Goal: Information Seeking & Learning: Learn about a topic

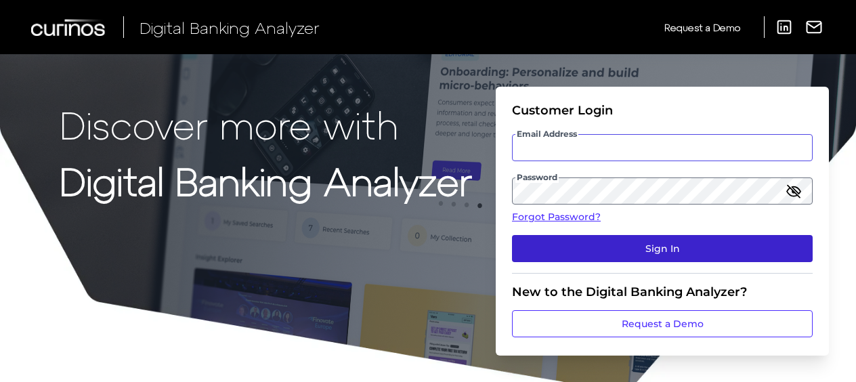
type input "[EMAIL_ADDRESS][DOMAIN_NAME]"
click at [676, 250] on button "Sign In" at bounding box center [662, 248] width 301 height 27
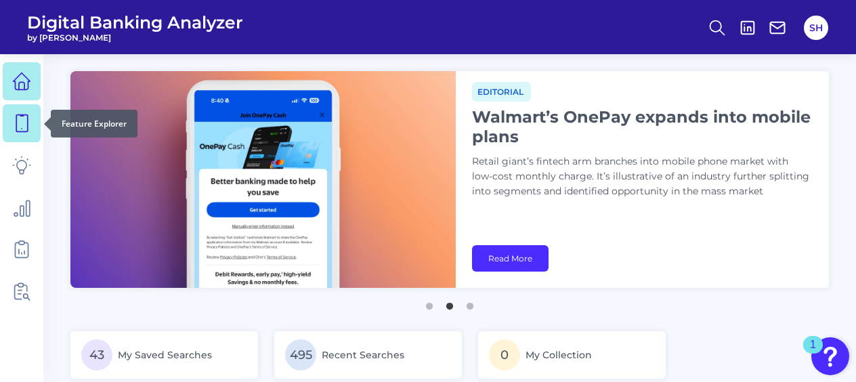
click at [20, 117] on icon at bounding box center [21, 123] width 19 height 19
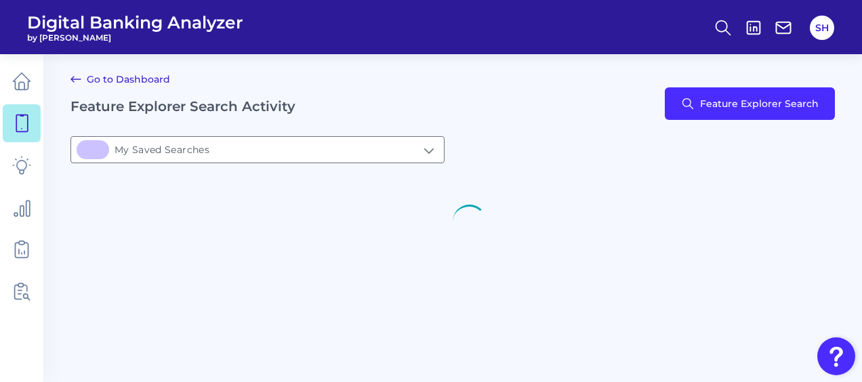
type input "43My Saved Searches"
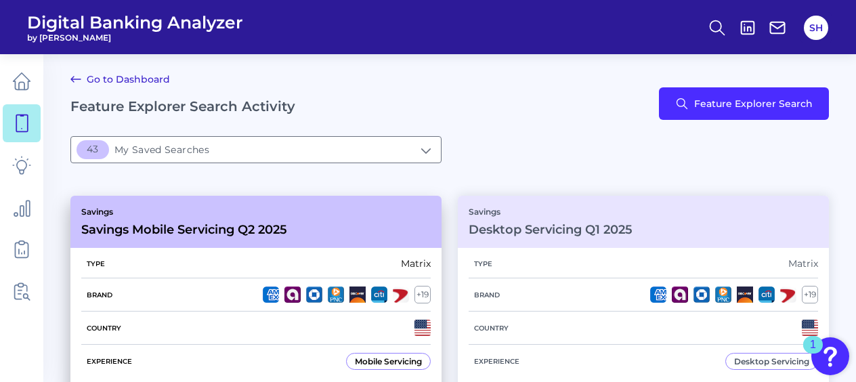
click at [211, 233] on h3 "Savings Mobile Servicing Q2 2025" at bounding box center [184, 229] width 206 height 15
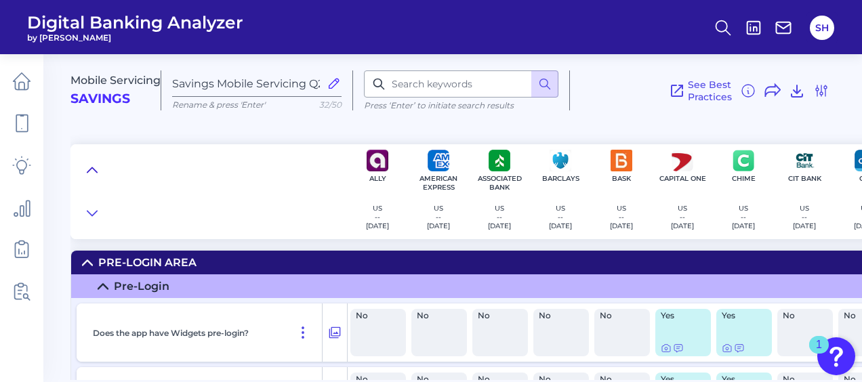
click at [95, 167] on icon at bounding box center [92, 170] width 11 height 14
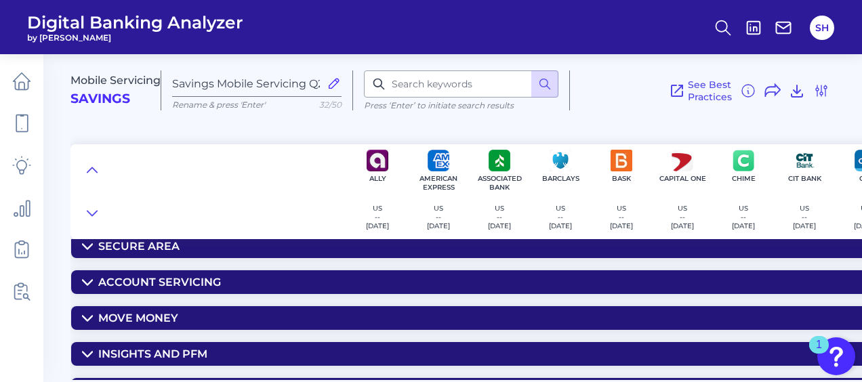
scroll to position [68, 0]
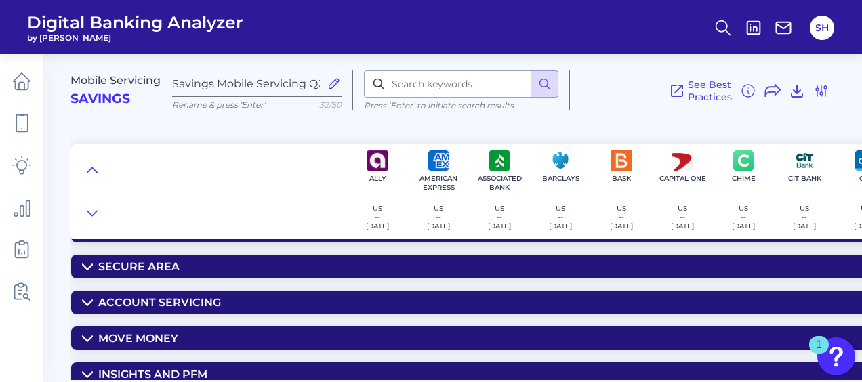
click at [136, 260] on div "Secure Area" at bounding box center [138, 266] width 81 height 13
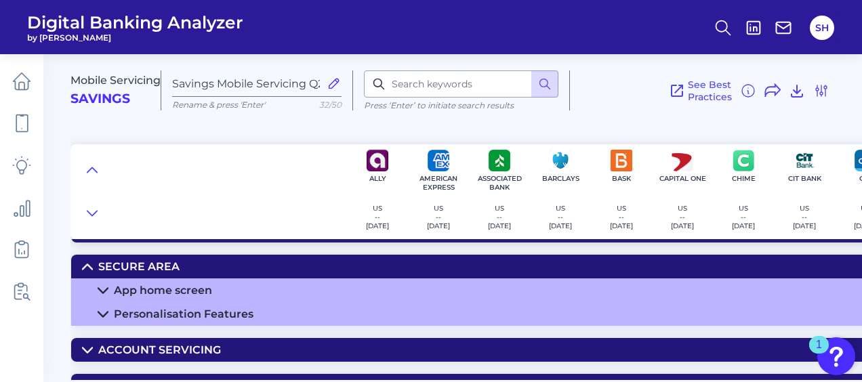
click at [176, 290] on div "App home screen" at bounding box center [163, 290] width 98 height 13
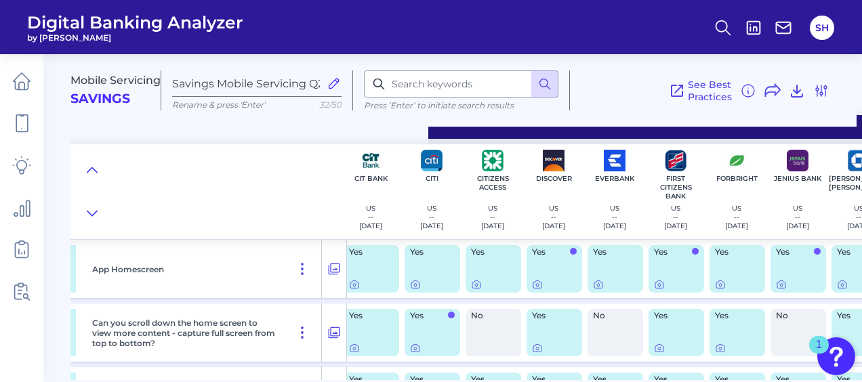
scroll to position [135, 347]
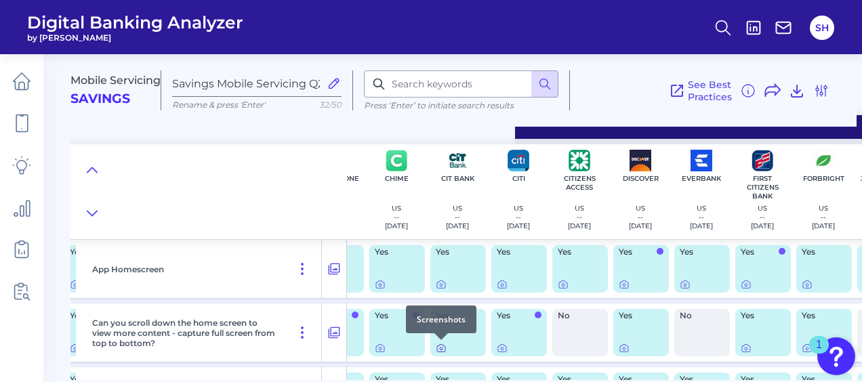
click at [442, 349] on icon at bounding box center [441, 348] width 3 height 3
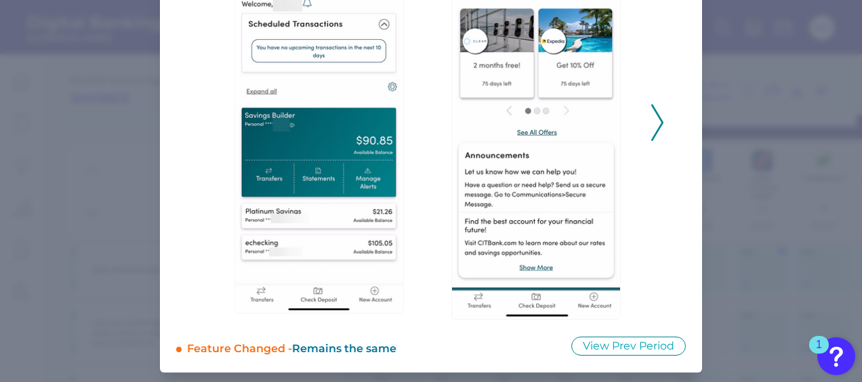
scroll to position [207, 0]
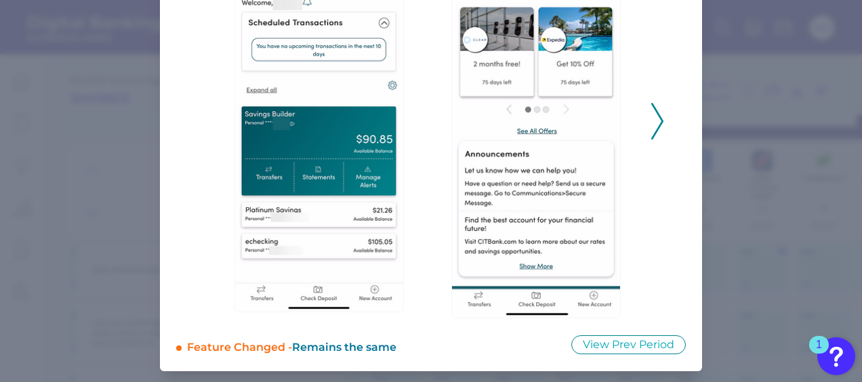
click at [656, 123] on icon at bounding box center [657, 121] width 12 height 37
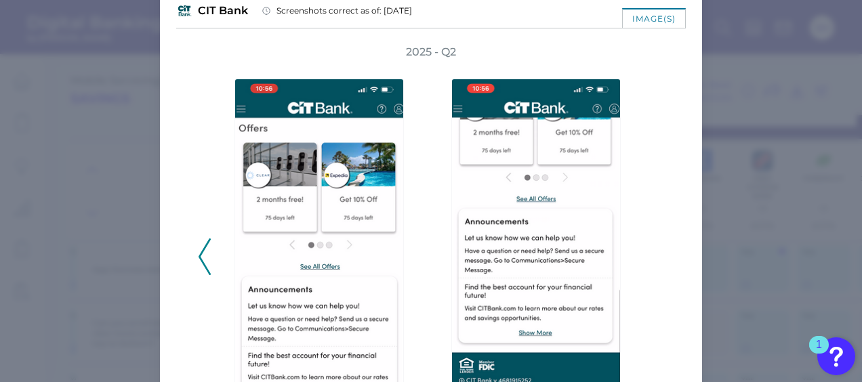
scroll to position [72, 0]
click at [205, 268] on polyline at bounding box center [204, 256] width 10 height 35
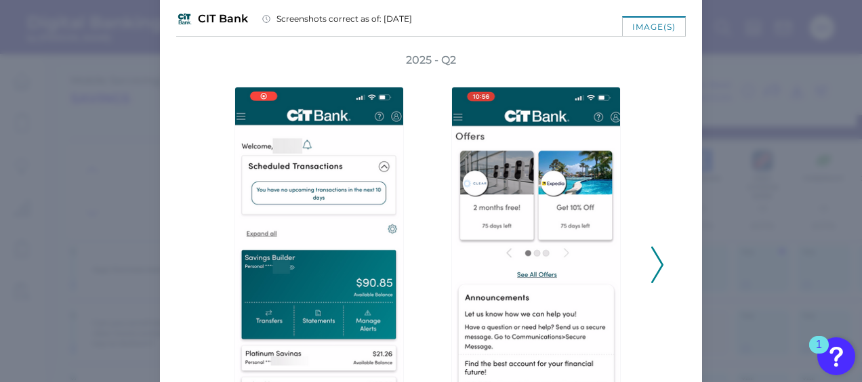
scroll to position [0, 0]
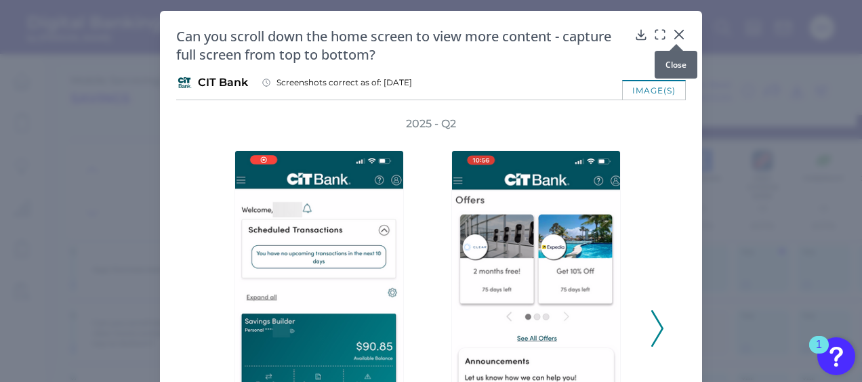
click at [672, 33] on icon at bounding box center [679, 35] width 14 height 14
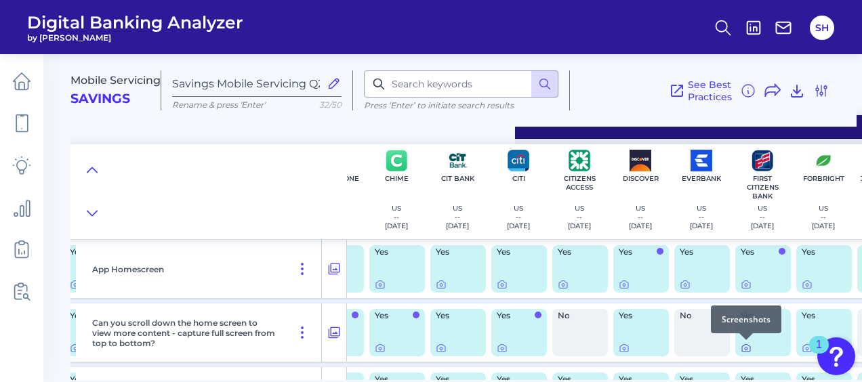
click at [746, 345] on icon at bounding box center [745, 348] width 11 height 11
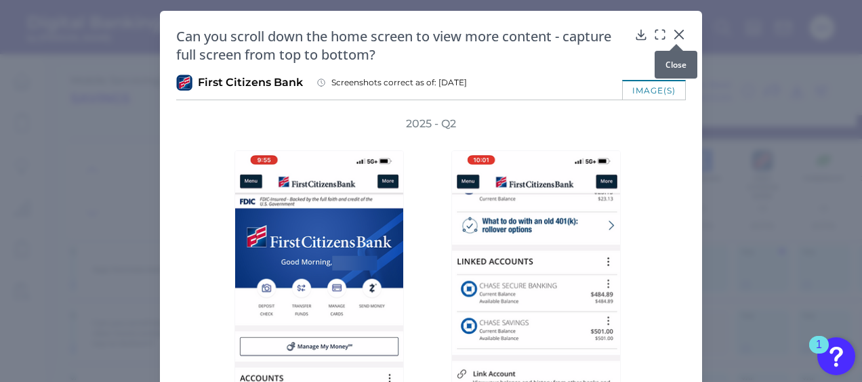
click at [676, 33] on icon at bounding box center [679, 35] width 14 height 14
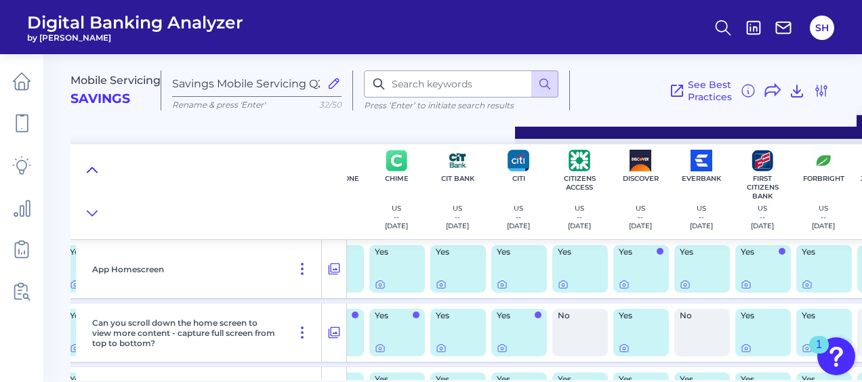
click at [94, 167] on icon at bounding box center [92, 170] width 11 height 14
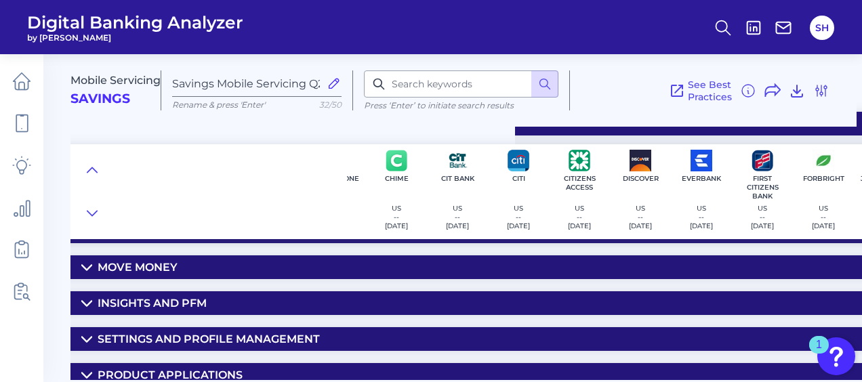
scroll to position [118, 347]
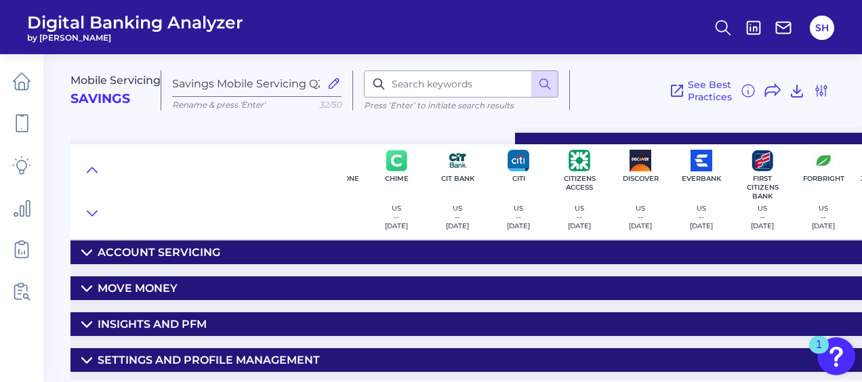
click at [138, 276] on summary "Move Money" at bounding box center [624, 288] width 1800 height 24
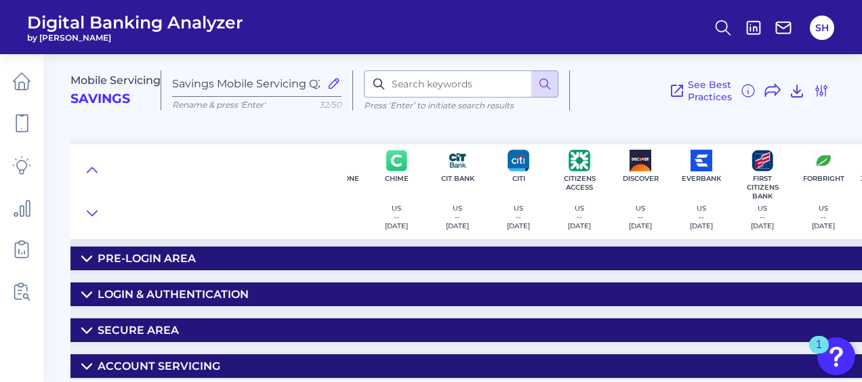
scroll to position [0, 347]
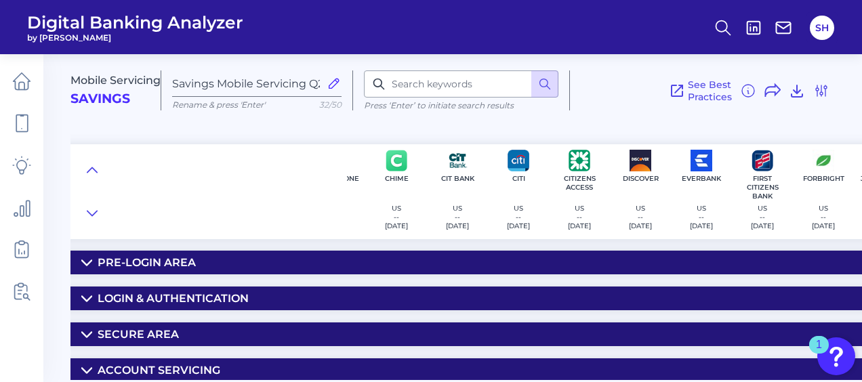
click at [156, 333] on div "Secure Area" at bounding box center [138, 334] width 81 height 13
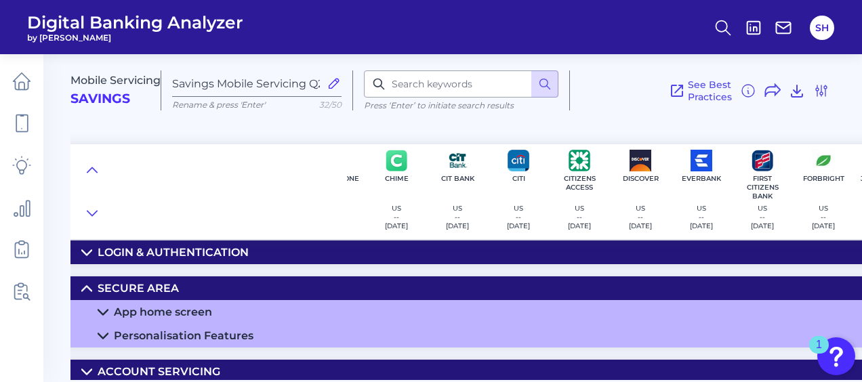
scroll to position [68, 347]
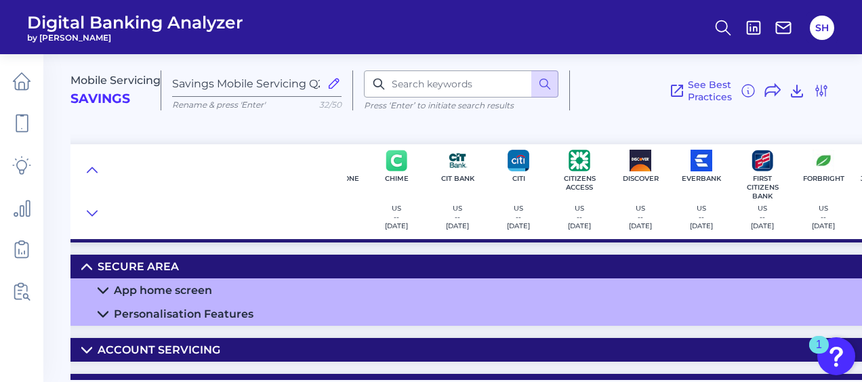
drag, startPoint x: 199, startPoint y: 290, endPoint x: 631, endPoint y: 321, distance: 433.3
click at [199, 291] on div "App home screen" at bounding box center [163, 290] width 98 height 13
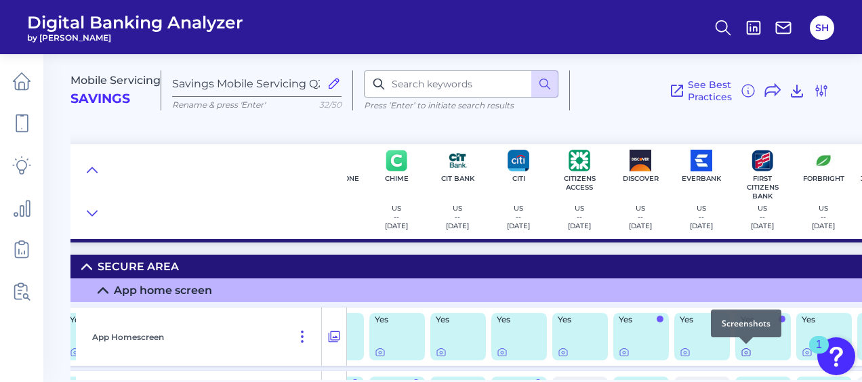
click at [746, 352] on icon at bounding box center [745, 353] width 3 height 3
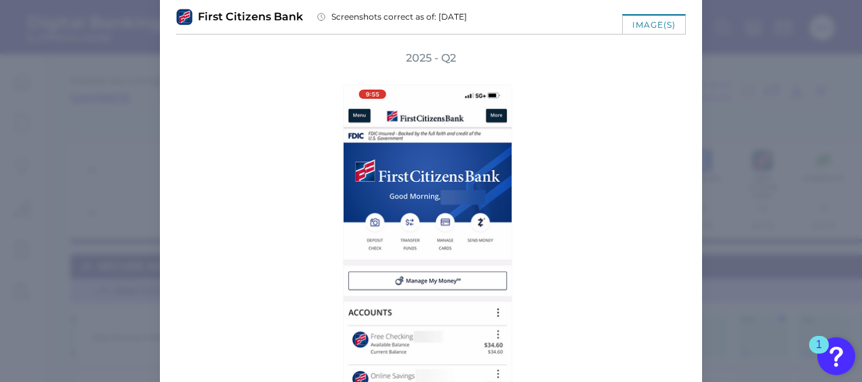
scroll to position [0, 0]
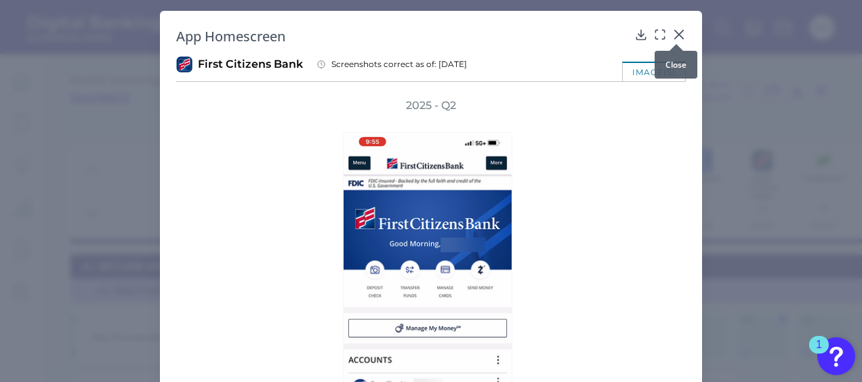
click at [681, 35] on icon at bounding box center [679, 35] width 14 height 14
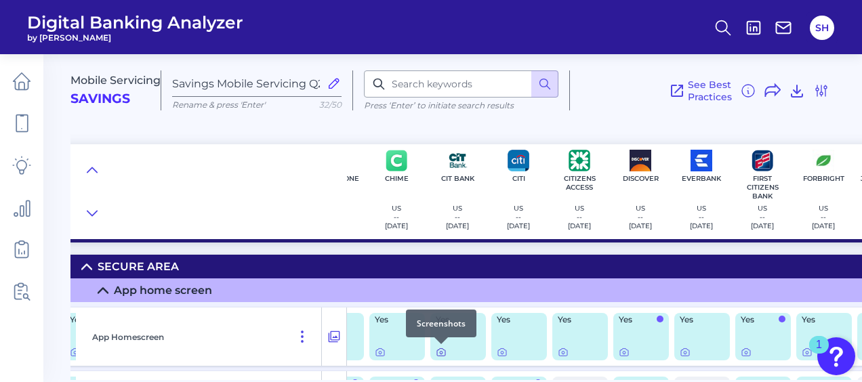
click at [445, 356] on icon at bounding box center [441, 352] width 11 height 11
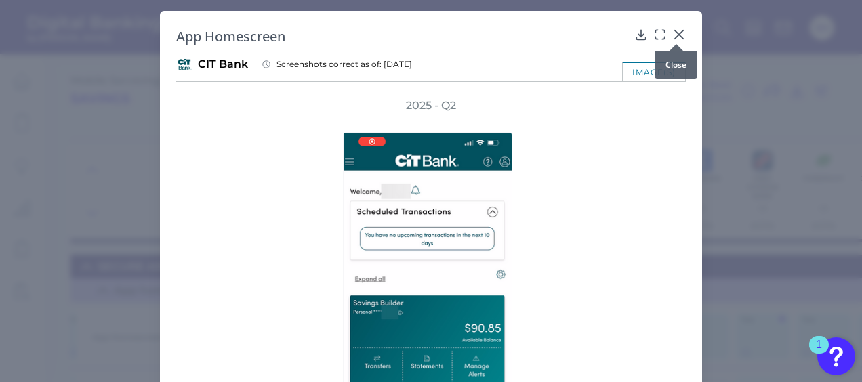
drag, startPoint x: 679, startPoint y: 31, endPoint x: 603, endPoint y: 118, distance: 115.2
click at [679, 32] on icon at bounding box center [679, 34] width 8 height 8
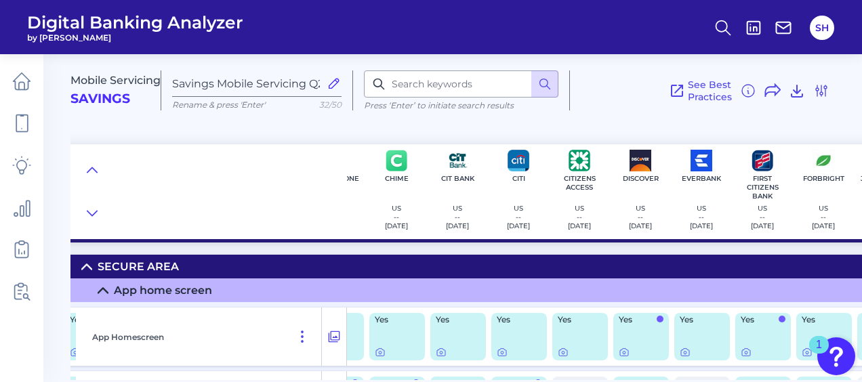
click at [89, 268] on icon at bounding box center [86, 266] width 11 height 11
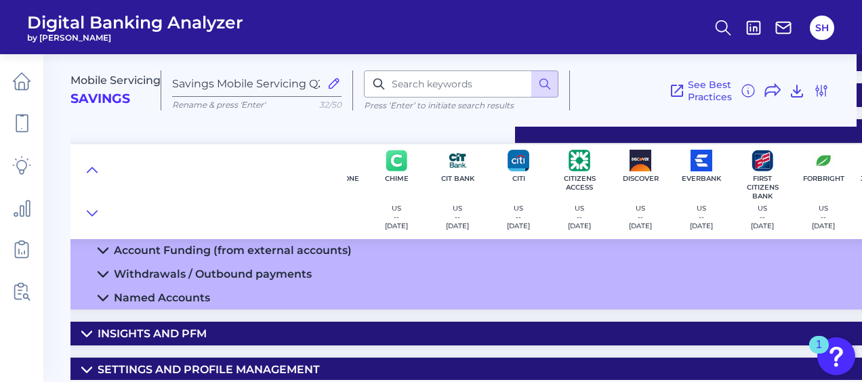
scroll to position [135, 347]
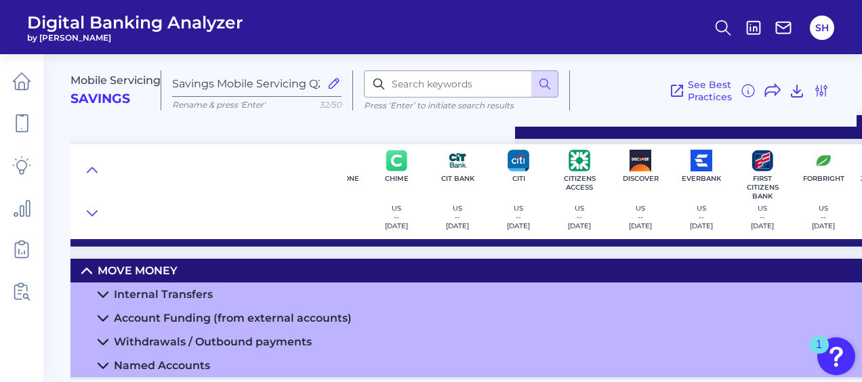
click at [225, 337] on div "Withdrawals / Outbound payments" at bounding box center [213, 341] width 198 height 13
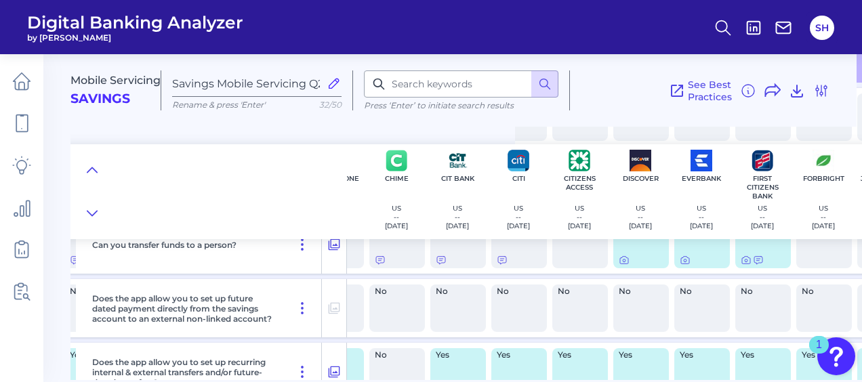
scroll to position [474, 347]
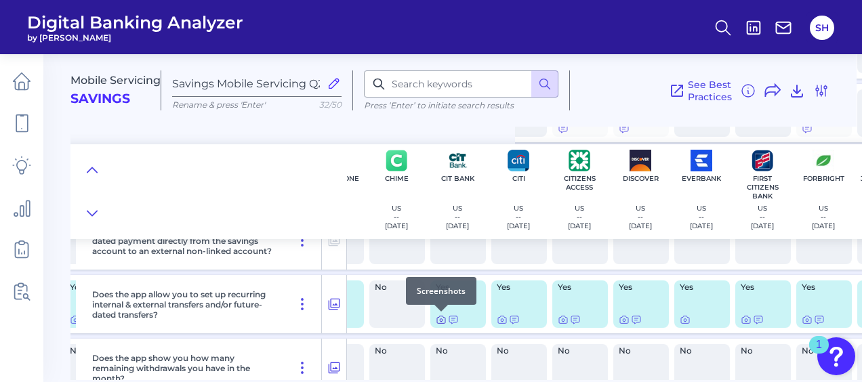
click at [440, 320] on icon at bounding box center [441, 319] width 11 height 11
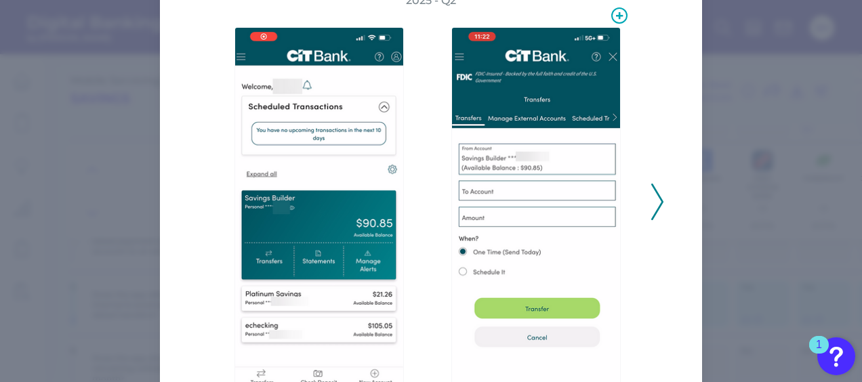
scroll to position [135, 0]
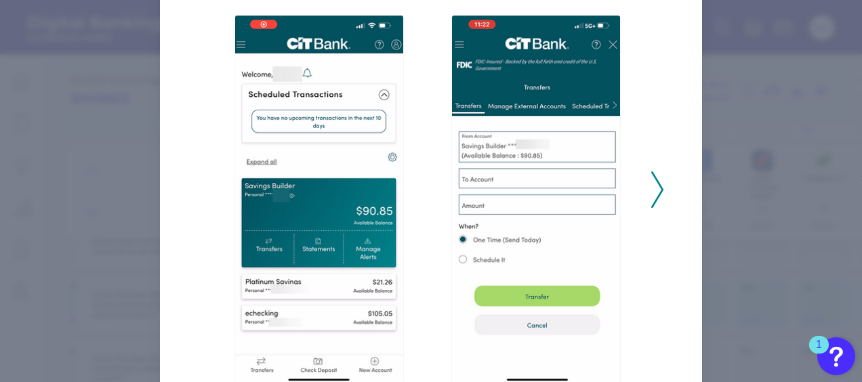
click at [652, 199] on icon at bounding box center [657, 189] width 12 height 37
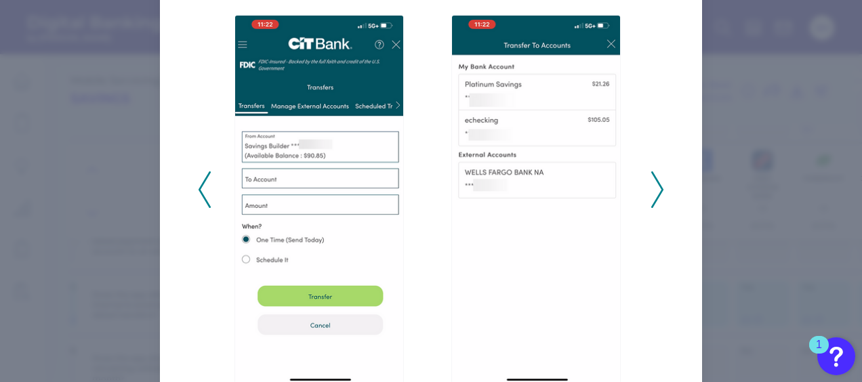
click at [202, 192] on icon at bounding box center [204, 189] width 12 height 37
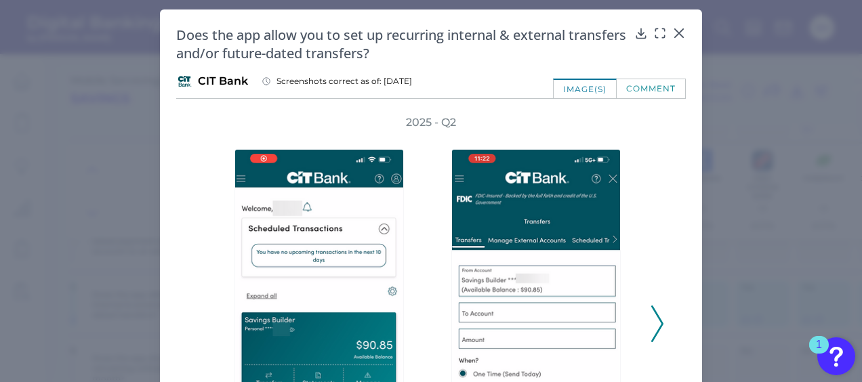
scroll to position [0, 0]
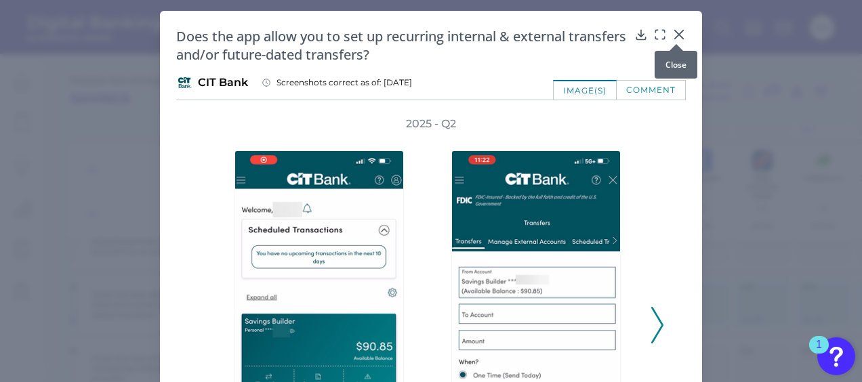
click at [675, 33] on icon at bounding box center [679, 34] width 8 height 8
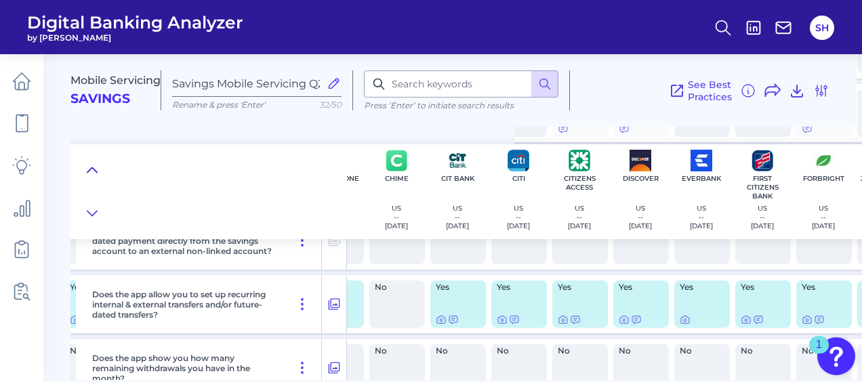
click at [89, 169] on icon at bounding box center [92, 170] width 11 height 14
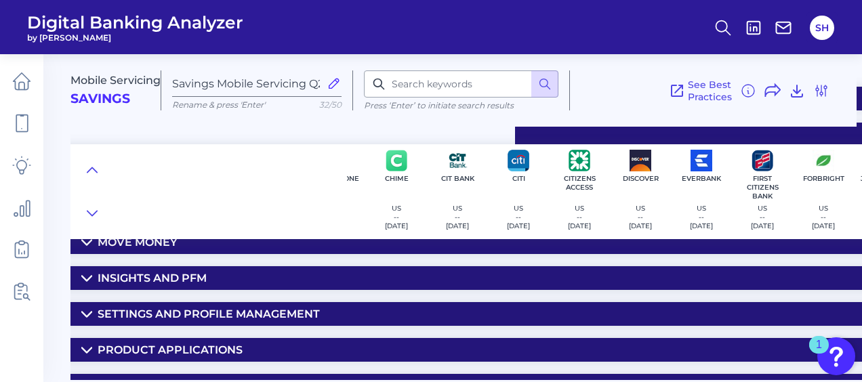
scroll to position [186, 347]
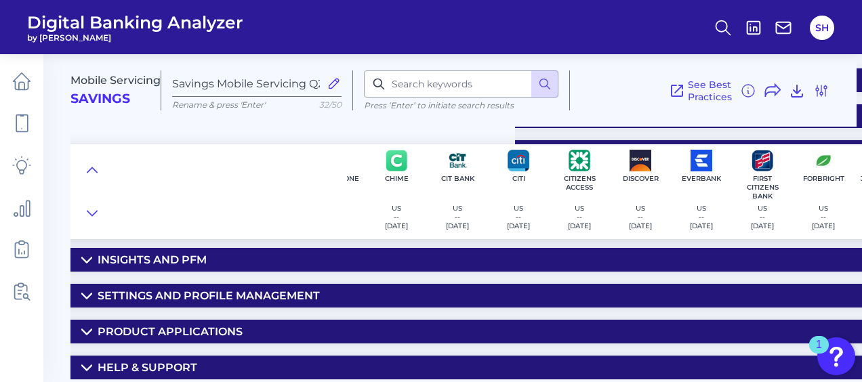
click at [154, 289] on div "Settings and Profile Management" at bounding box center [209, 295] width 222 height 13
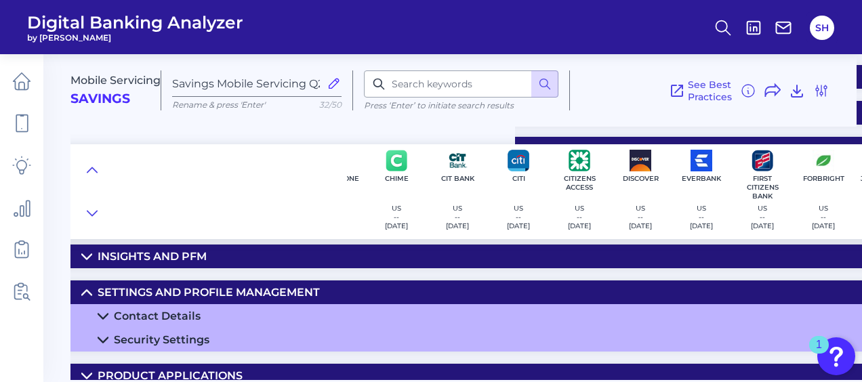
click at [147, 311] on div "Contact Details" at bounding box center [157, 316] width 87 height 13
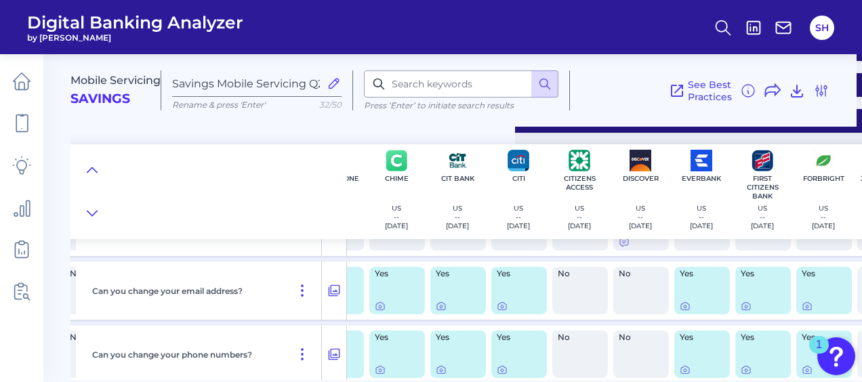
scroll to position [321, 347]
click at [440, 305] on icon at bounding box center [441, 306] width 11 height 11
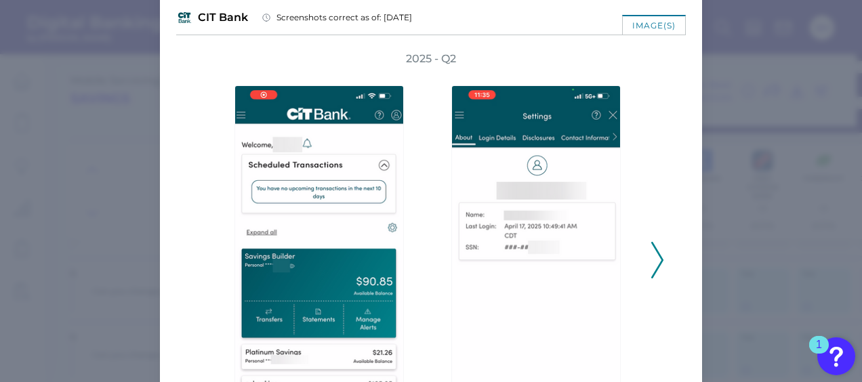
scroll to position [68, 0]
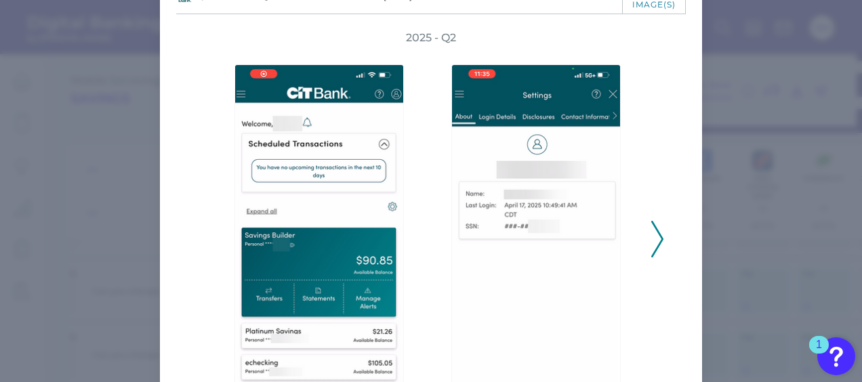
click at [654, 244] on icon at bounding box center [657, 239] width 12 height 37
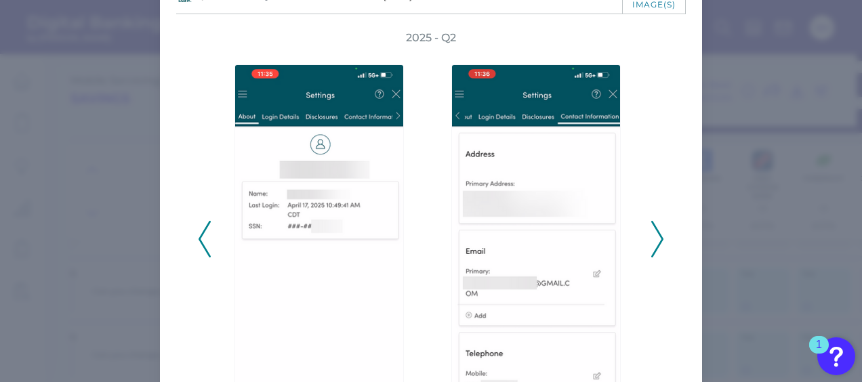
click at [199, 244] on polyline at bounding box center [204, 239] width 10 height 35
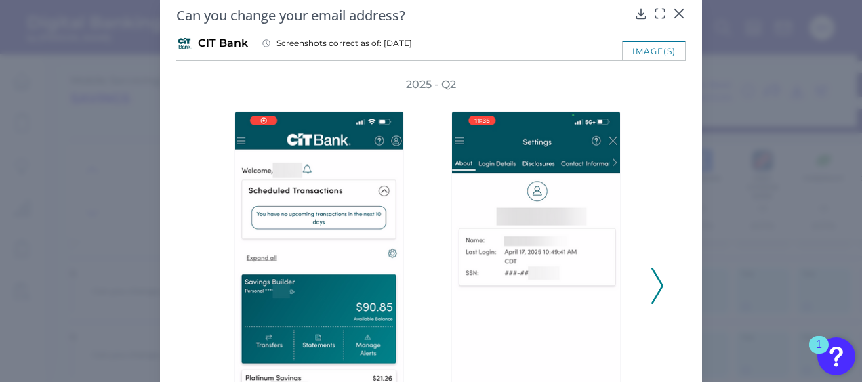
scroll to position [0, 0]
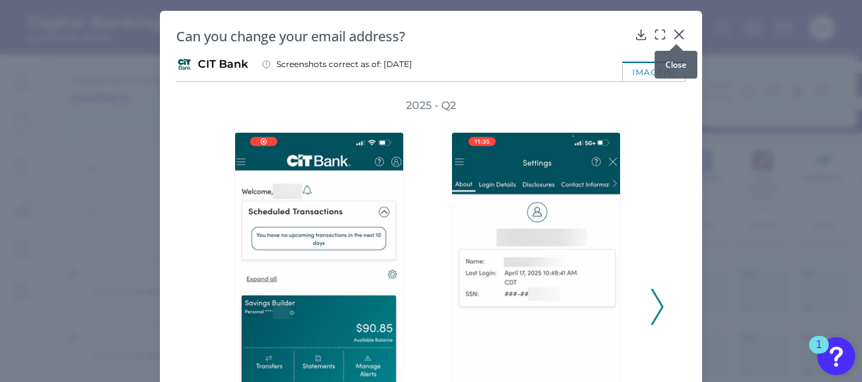
click at [675, 30] on icon at bounding box center [679, 35] width 14 height 14
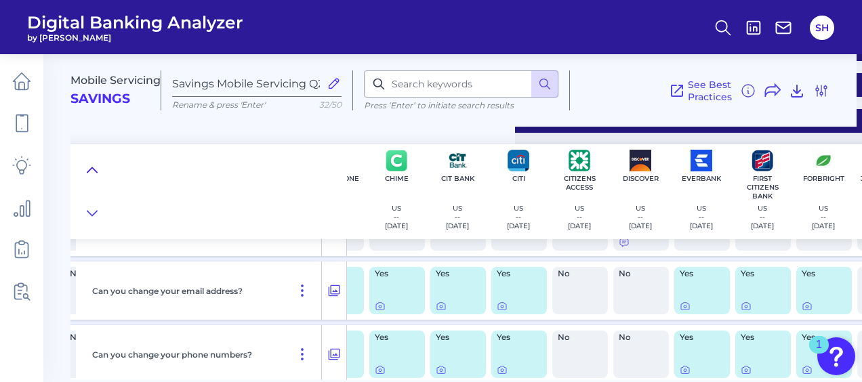
click at [93, 168] on icon at bounding box center [91, 169] width 9 height 5
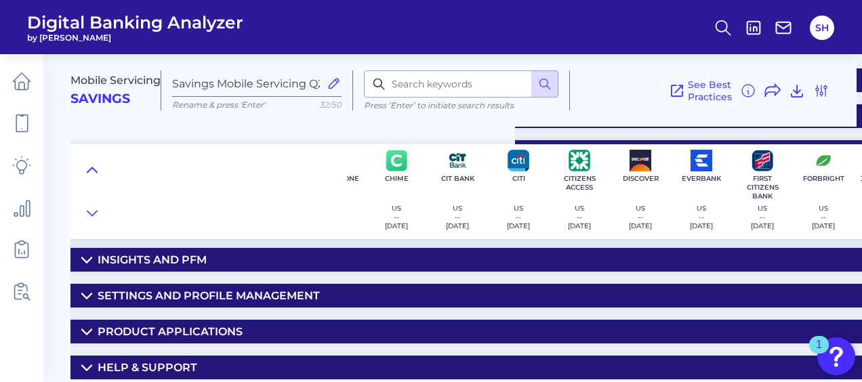
scroll to position [186, 347]
click at [215, 291] on div "Settings and Profile Management" at bounding box center [209, 295] width 222 height 13
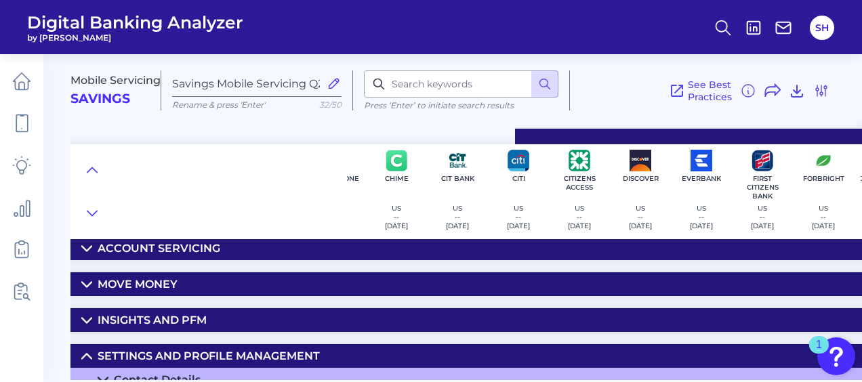
scroll to position [50, 347]
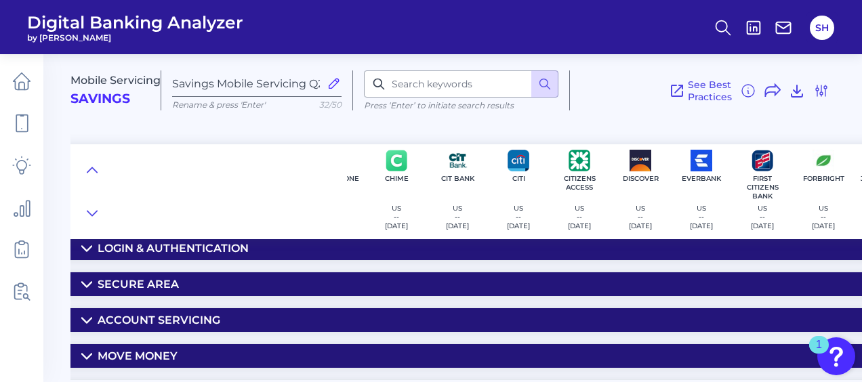
click at [148, 320] on div "Account Servicing" at bounding box center [159, 320] width 123 height 13
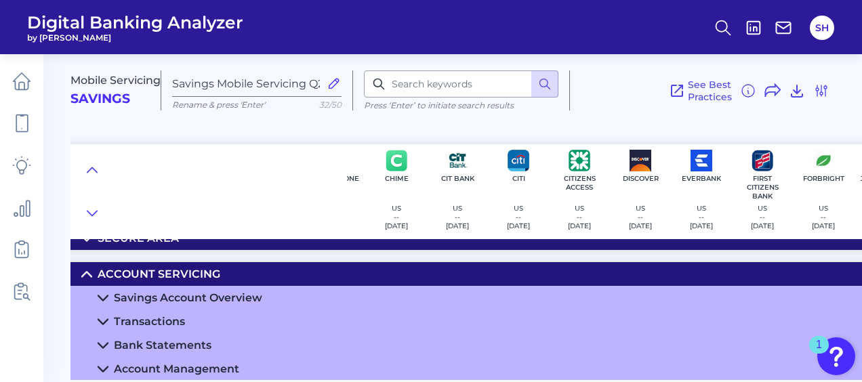
scroll to position [118, 347]
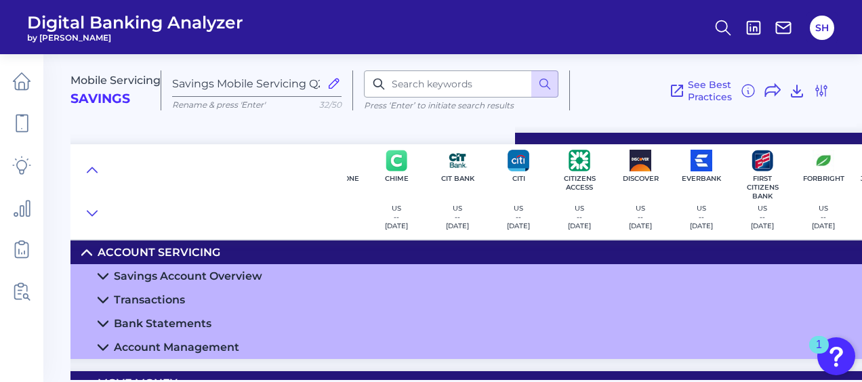
drag, startPoint x: 165, startPoint y: 346, endPoint x: 178, endPoint y: 343, distance: 14.0
click at [165, 346] on div "Account Management" at bounding box center [176, 347] width 125 height 13
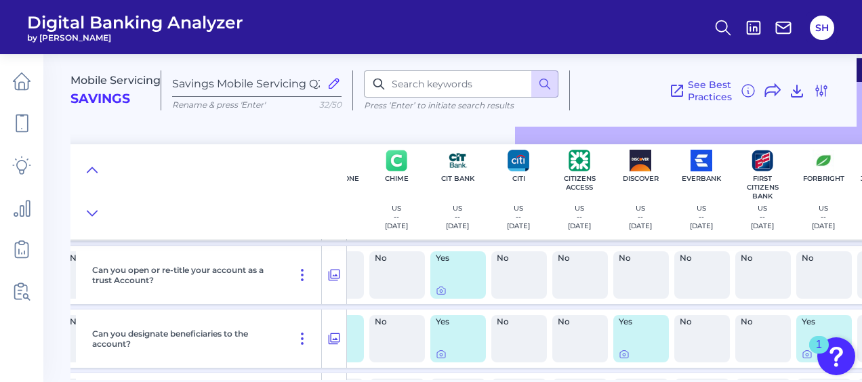
scroll to position [321, 347]
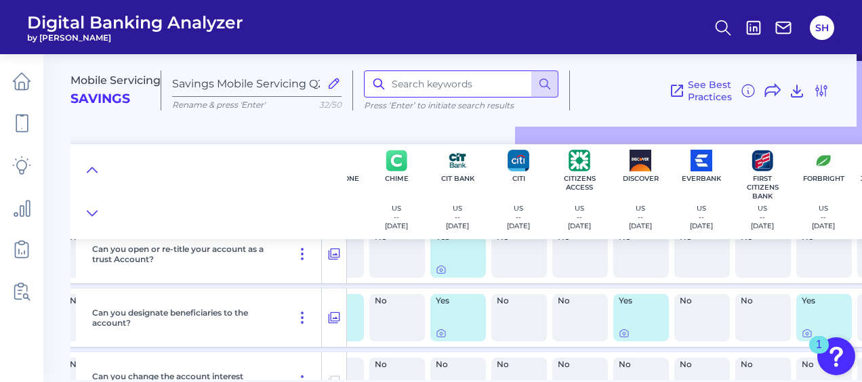
click at [406, 87] on input at bounding box center [461, 83] width 194 height 27
type input "person"
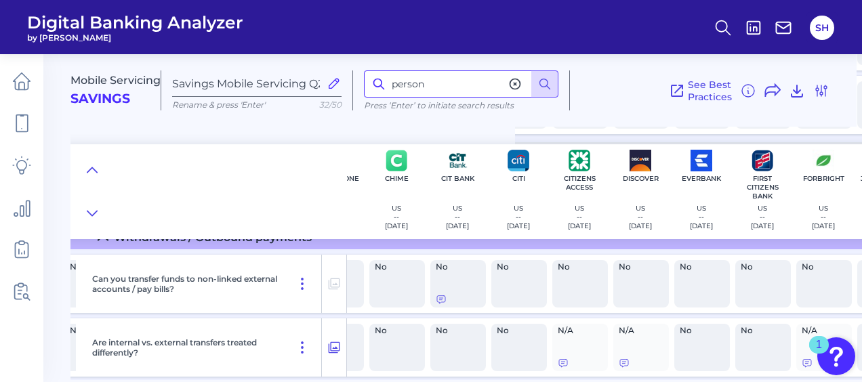
scroll to position [1286, 347]
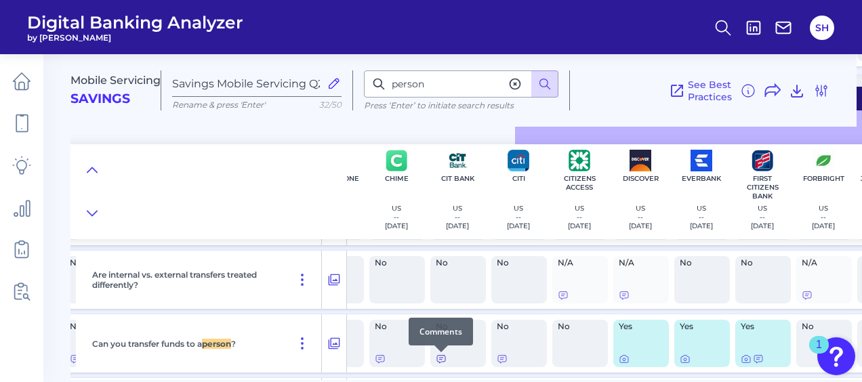
click at [443, 360] on icon at bounding box center [441, 359] width 11 height 11
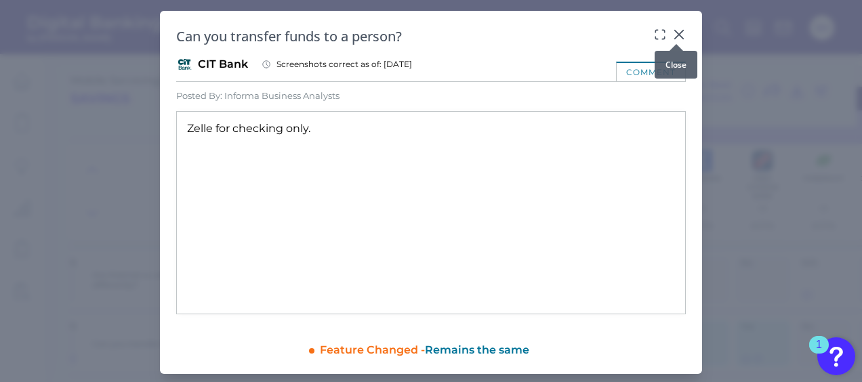
click at [676, 33] on icon at bounding box center [679, 35] width 14 height 14
